Goal: Task Accomplishment & Management: Manage account settings

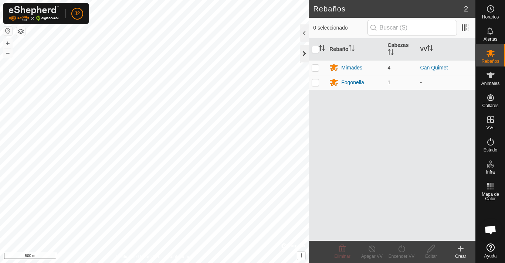
click at [303, 54] on div at bounding box center [304, 54] width 9 height 18
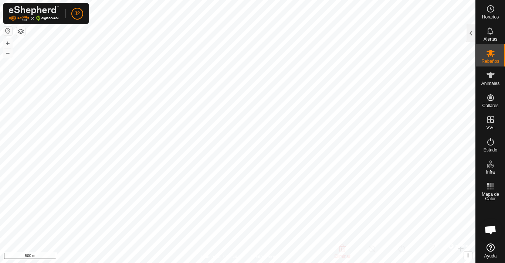
click at [5, 33] on button "button" at bounding box center [7, 31] width 9 height 9
drag, startPoint x: 6, startPoint y: 32, endPoint x: 9, endPoint y: 29, distance: 4.2
click at [9, 29] on button "button" at bounding box center [7, 31] width 9 height 9
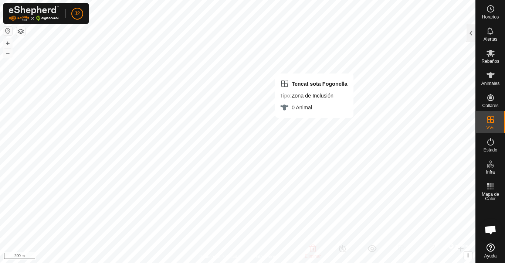
checkbox input "false"
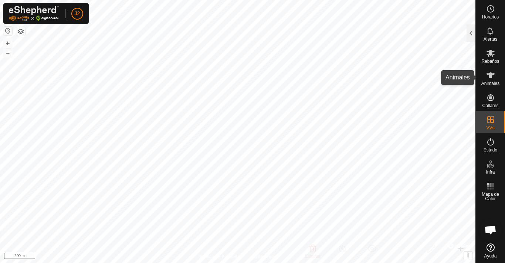
click at [493, 79] on icon at bounding box center [490, 75] width 9 height 9
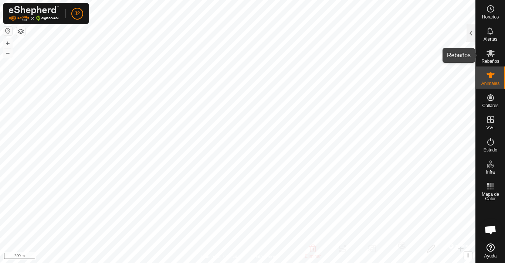
click at [489, 54] on icon at bounding box center [491, 53] width 8 height 7
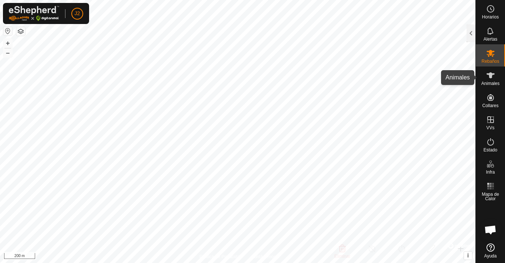
click at [490, 73] on icon at bounding box center [490, 75] width 9 height 9
click at [490, 78] on icon at bounding box center [490, 75] width 9 height 9
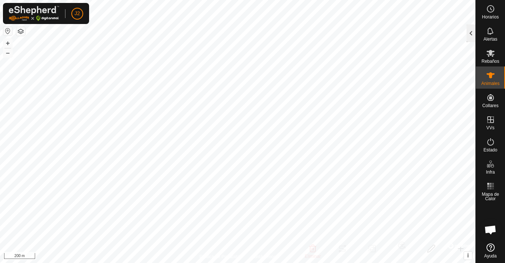
click at [468, 34] on div at bounding box center [471, 33] width 9 height 18
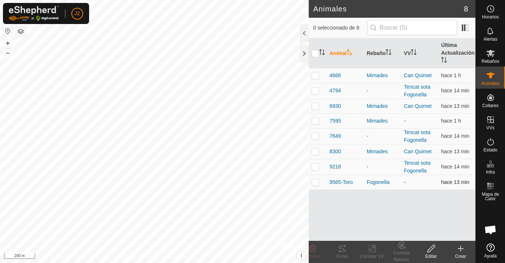
click at [409, 184] on td "-" at bounding box center [419, 182] width 37 height 15
click at [317, 182] on p-checkbox at bounding box center [315, 182] width 7 height 6
checkbox input "true"
click at [431, 249] on icon at bounding box center [431, 249] width 9 height 9
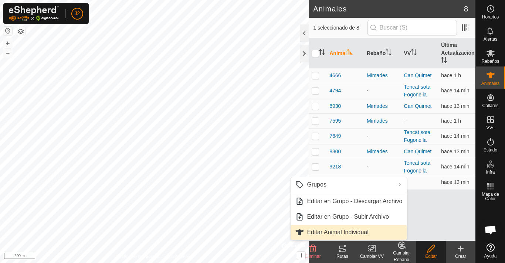
click at [327, 232] on link "Editar Animal Individual" at bounding box center [349, 232] width 116 height 15
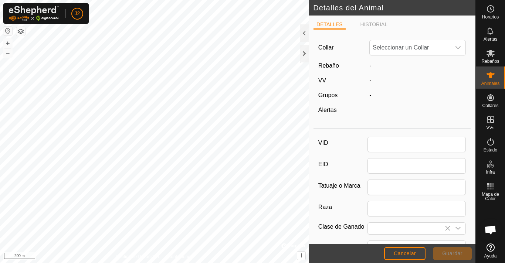
type input "9565-Toro"
type input "[PERSON_NAME] dels Pirineus"
type input "0"
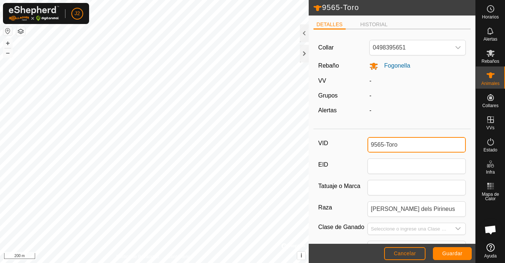
click at [411, 141] on input "9565-Toro" at bounding box center [417, 145] width 98 height 16
type input "9"
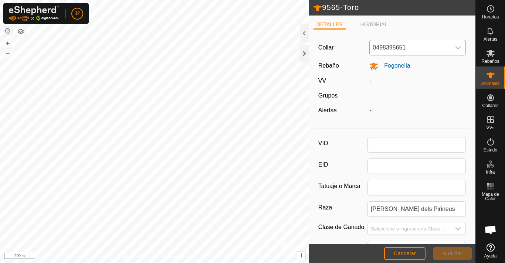
click at [419, 46] on span "0498395651" at bounding box center [410, 47] width 81 height 15
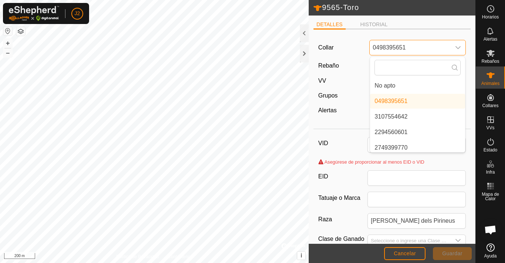
click at [419, 42] on span "0498395651" at bounding box center [410, 47] width 81 height 15
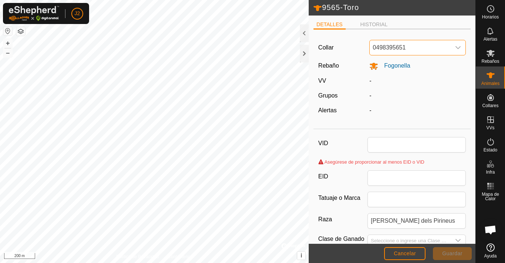
click at [419, 42] on span "0498395651" at bounding box center [410, 47] width 81 height 15
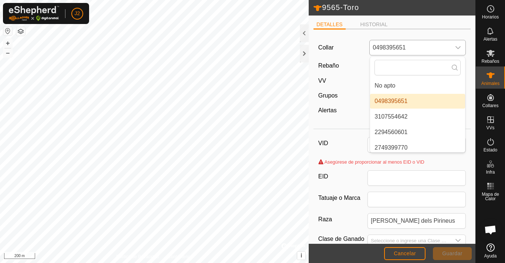
click at [398, 98] on li "0498395651" at bounding box center [417, 101] width 95 height 15
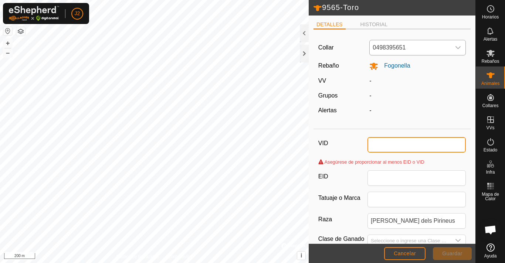
click at [408, 141] on input "VID" at bounding box center [417, 145] width 98 height 16
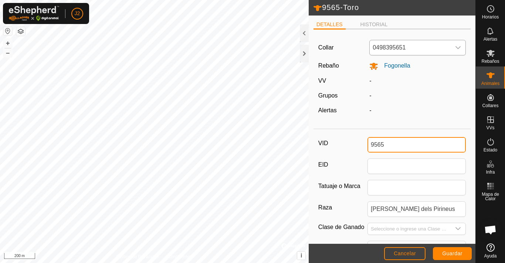
type input "9565"
click at [451, 254] on span "Guardar" at bounding box center [452, 254] width 20 height 6
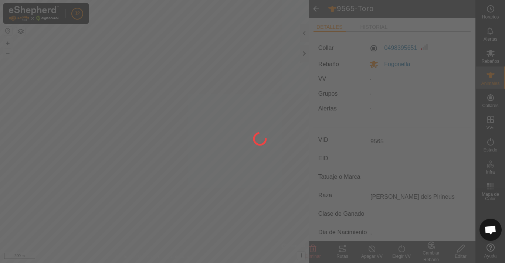
type input "-"
type input "0 kg"
type input "-"
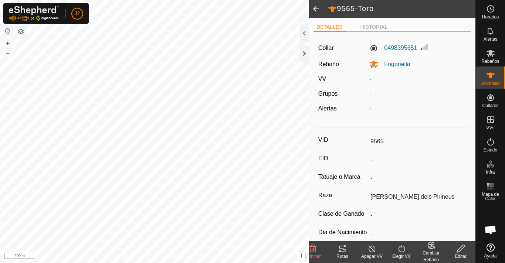
type input "9565-Toro"
click at [421, 46] on img at bounding box center [424, 47] width 9 height 9
click at [424, 48] on img at bounding box center [424, 47] width 9 height 9
click at [390, 47] on label "0498395651" at bounding box center [394, 48] width 48 height 9
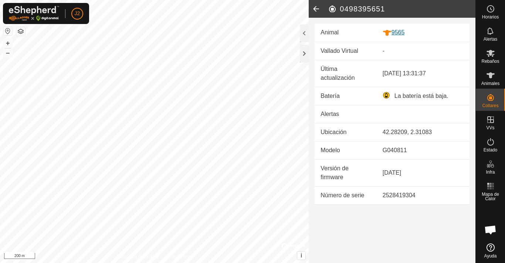
click at [401, 34] on div "9565" at bounding box center [423, 32] width 81 height 9
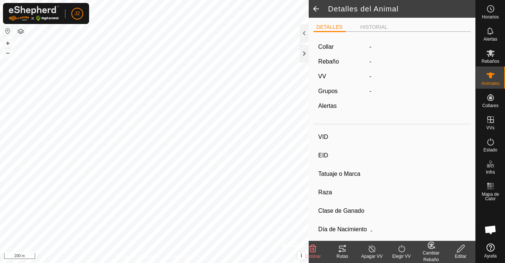
type input "9565"
type input "-"
type input "[PERSON_NAME] dels Pirineus"
type input "-"
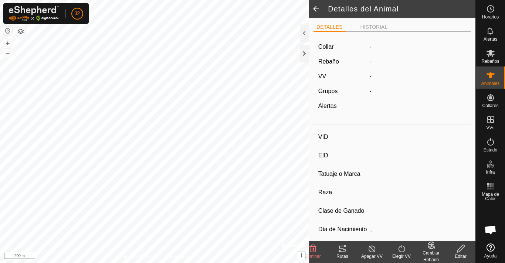
type input "0 kg"
type input "-"
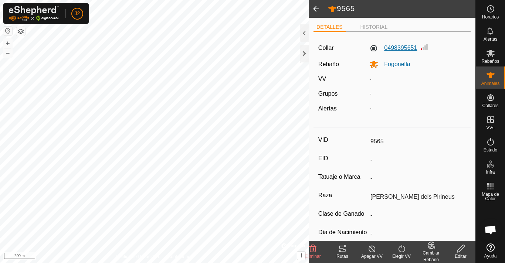
click at [402, 45] on label "0498395651" at bounding box center [394, 48] width 48 height 9
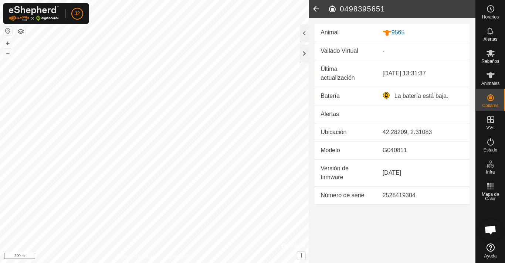
click at [381, 198] on td "2528419304" at bounding box center [423, 195] width 93 height 18
click at [394, 197] on div "2528419304" at bounding box center [423, 195] width 81 height 9
click at [353, 195] on td "Número de serie" at bounding box center [346, 195] width 62 height 18
click at [400, 33] on div "9565" at bounding box center [423, 32] width 81 height 9
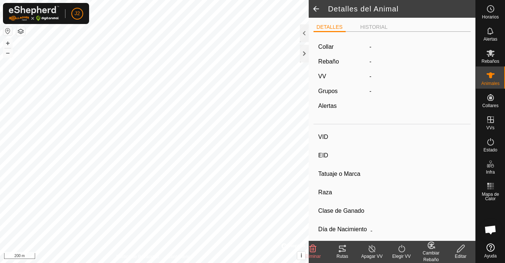
type input "9565"
type input "-"
type input "[PERSON_NAME] dels Pirineus"
type input "-"
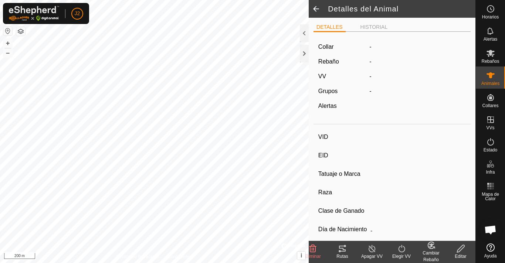
type input "0 kg"
type input "-"
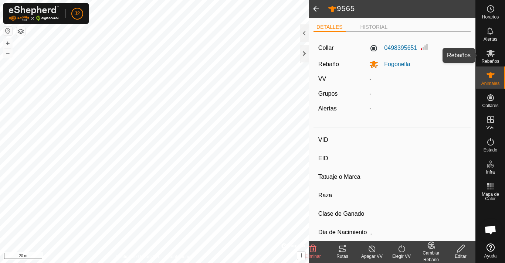
click at [488, 50] on icon at bounding box center [490, 53] width 9 height 9
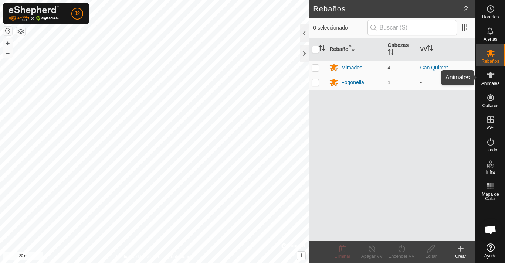
click at [490, 78] on icon at bounding box center [490, 75] width 9 height 9
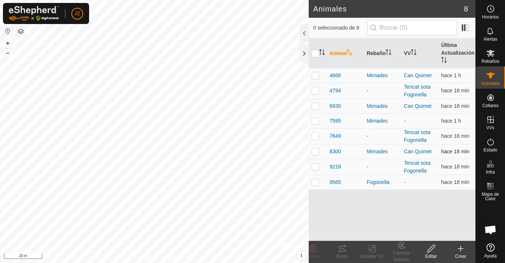
click at [314, 152] on p-checkbox at bounding box center [315, 152] width 7 height 6
checkbox input "true"
click at [318, 76] on p-checkbox at bounding box center [315, 76] width 7 height 6
checkbox input "true"
click at [315, 108] on p-checkbox at bounding box center [315, 106] width 7 height 6
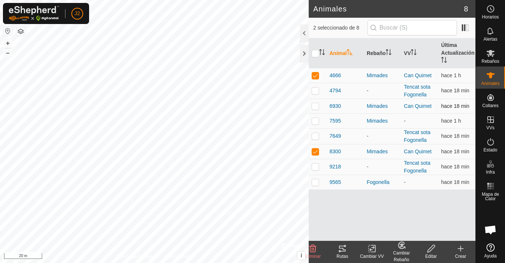
checkbox input "true"
click at [317, 122] on p-checkbox at bounding box center [315, 121] width 7 height 6
checkbox input "true"
click at [316, 106] on p-checkbox at bounding box center [315, 106] width 7 height 6
checkbox input "false"
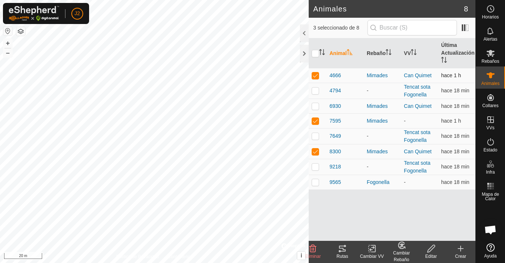
click at [317, 77] on p-checkbox at bounding box center [315, 76] width 7 height 6
checkbox input "false"
click at [316, 154] on p-checkbox at bounding box center [315, 152] width 7 height 6
checkbox input "false"
click at [427, 253] on icon at bounding box center [431, 249] width 9 height 9
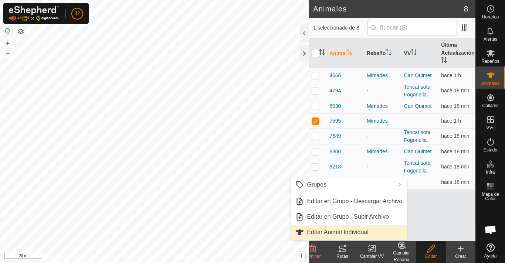
click at [357, 234] on link "Editar Animal Individual" at bounding box center [349, 232] width 116 height 15
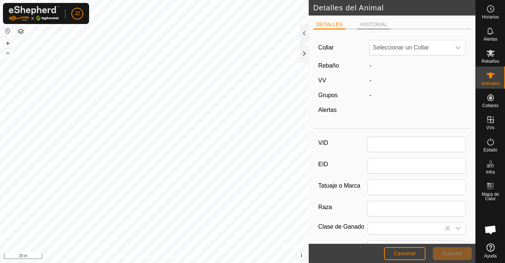
type input "7595"
type input "[PERSON_NAME] dels Pirineus"
type input "0"
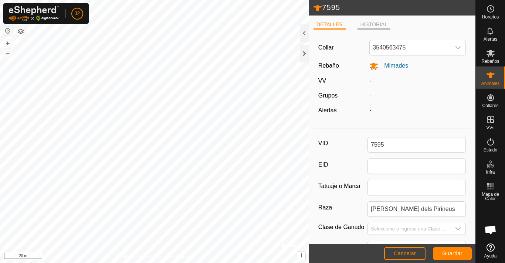
click at [372, 24] on li "HISTORIAL" at bounding box center [374, 25] width 33 height 9
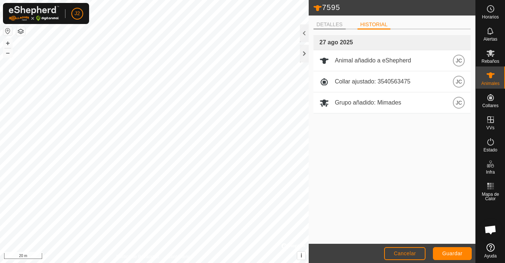
click at [334, 23] on li "DETALLES" at bounding box center [330, 25] width 32 height 9
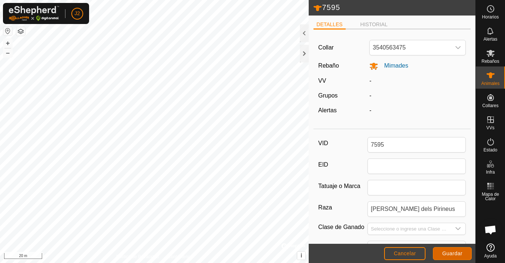
click at [460, 253] on span "Guardar" at bounding box center [452, 254] width 20 height 6
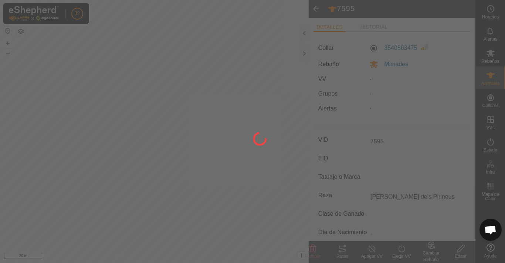
type input "-"
type input "0 kg"
type input "-"
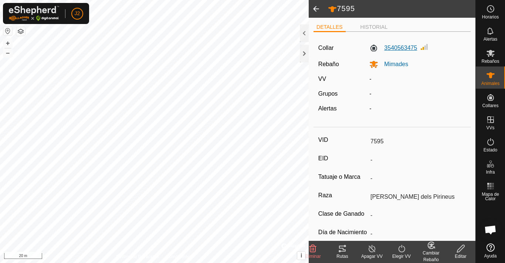
click at [405, 46] on label "3540563475" at bounding box center [394, 48] width 48 height 9
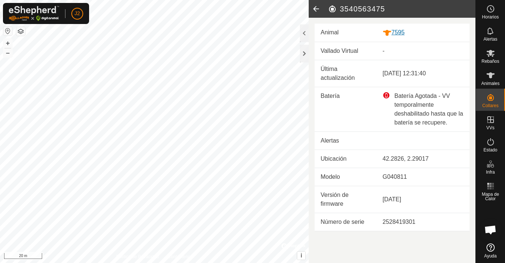
click at [400, 29] on div "7595" at bounding box center [423, 32] width 81 height 9
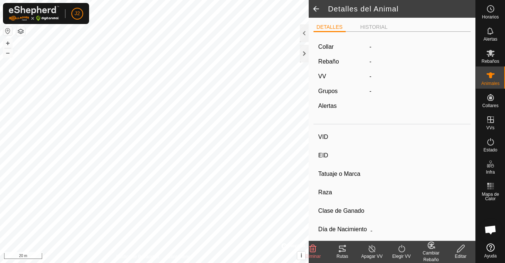
type input "7595"
type input "-"
type input "[PERSON_NAME] dels Pirineus"
type input "-"
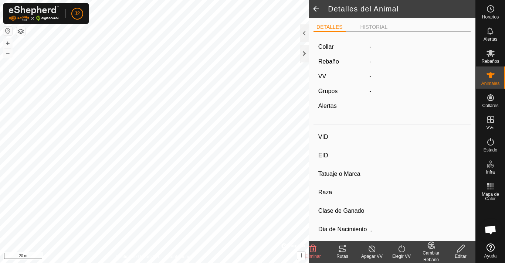
type input "0 kg"
type input "-"
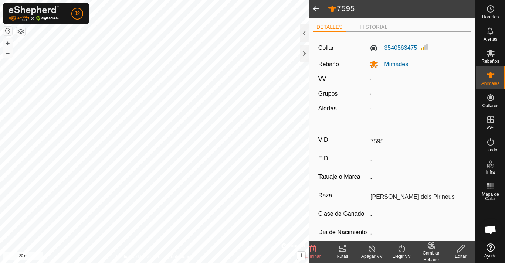
click at [320, 81] on label "VV" at bounding box center [322, 79] width 8 height 6
click at [370, 80] on app-display-virtual-paddock-transition "-" at bounding box center [371, 79] width 2 height 6
click at [370, 82] on div "-" at bounding box center [418, 79] width 102 height 9
click at [370, 80] on app-display-virtual-paddock-transition "-" at bounding box center [371, 79] width 2 height 6
click at [492, 60] on span "Rebaños" at bounding box center [491, 61] width 18 height 4
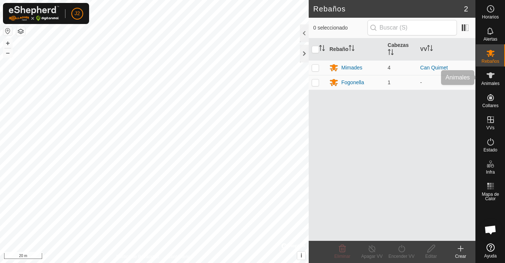
click at [497, 76] on es-animals-svg-icon at bounding box center [490, 76] width 13 height 12
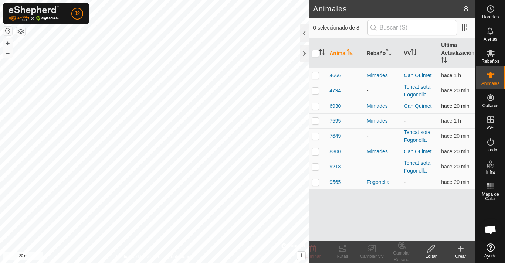
click at [313, 106] on p-checkbox at bounding box center [315, 106] width 7 height 6
checkbox input "true"
click at [432, 252] on icon at bounding box center [431, 249] width 9 height 9
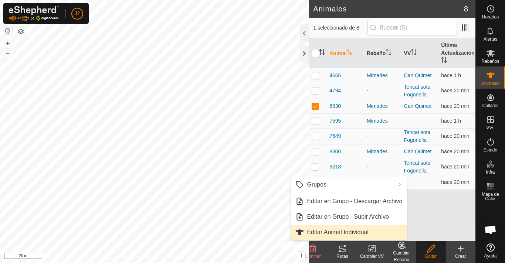
click at [339, 234] on link "Editar Animal Individual" at bounding box center [349, 232] width 116 height 15
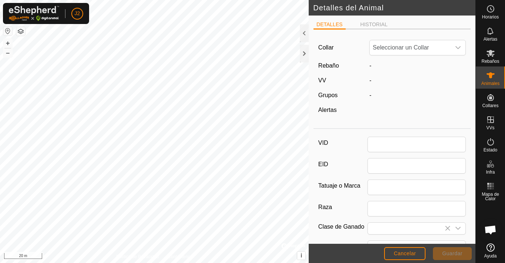
type input "6930"
type input "[PERSON_NAME] dels Pirineus"
type input "0"
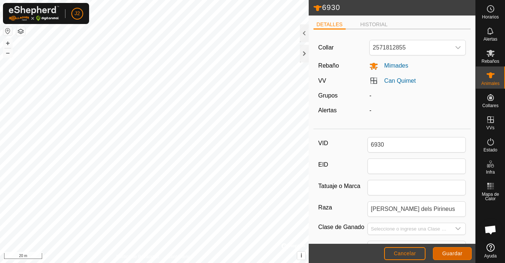
click at [451, 255] on span "Guardar" at bounding box center [452, 254] width 20 height 6
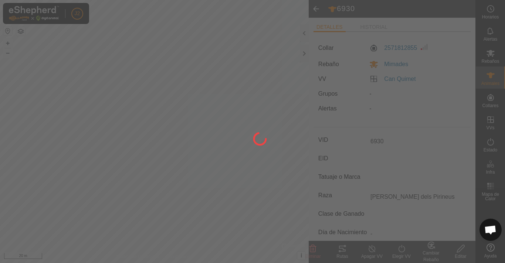
type input "-"
type input "0 kg"
type input "-"
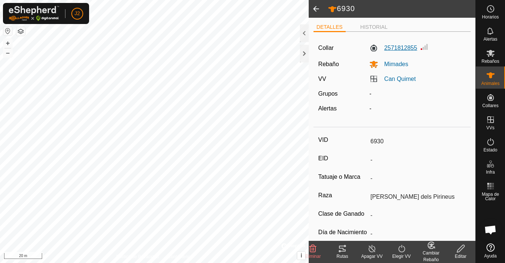
click at [400, 49] on label "2571812855" at bounding box center [394, 48] width 48 height 9
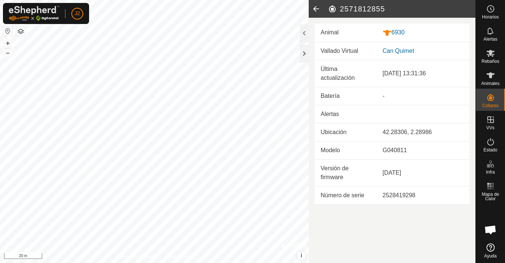
click at [341, 100] on td "Batería" at bounding box center [346, 96] width 62 height 18
click at [396, 33] on div "6930" at bounding box center [423, 32] width 81 height 9
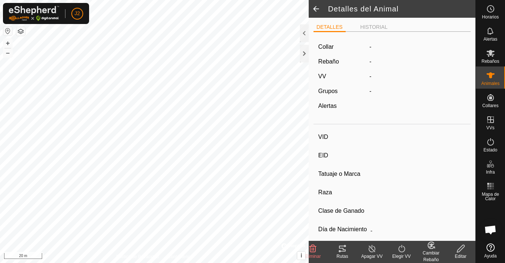
type input "6930"
type input "-"
type input "[PERSON_NAME] dels Pirineus"
type input "-"
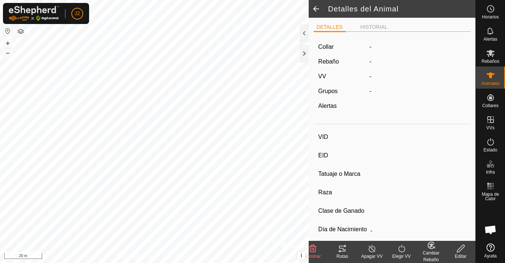
type input "0 kg"
type input "-"
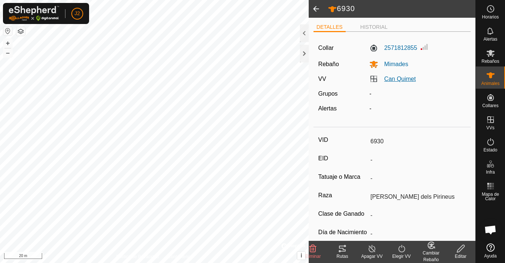
click at [387, 80] on link "Can Quimet" at bounding box center [399, 79] width 31 height 6
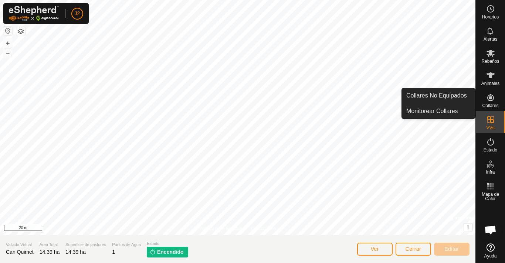
click at [491, 98] on icon at bounding box center [491, 97] width 7 height 7
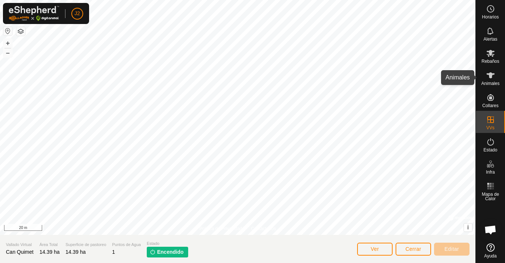
click at [491, 73] on icon at bounding box center [491, 76] width 8 height 6
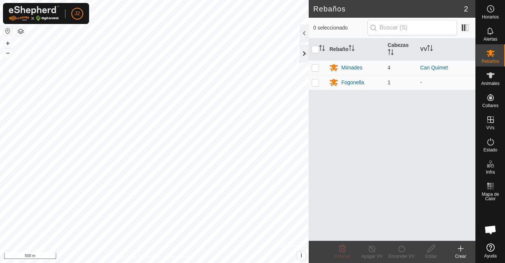
click at [304, 53] on div at bounding box center [304, 54] width 9 height 18
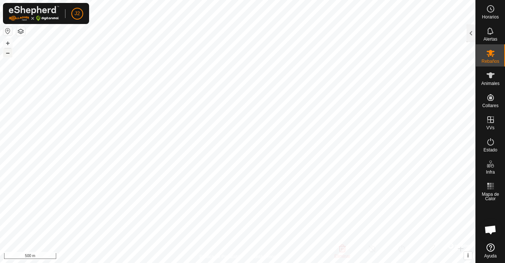
click at [8, 54] on button "–" at bounding box center [7, 52] width 9 height 9
